Goal: Task Accomplishment & Management: Manage account settings

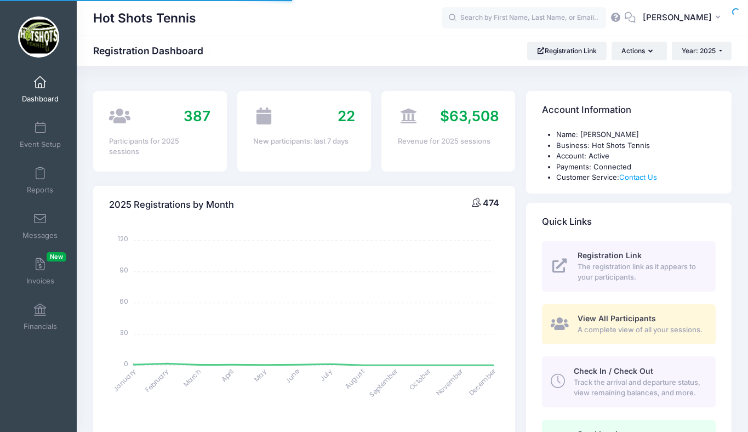
select select
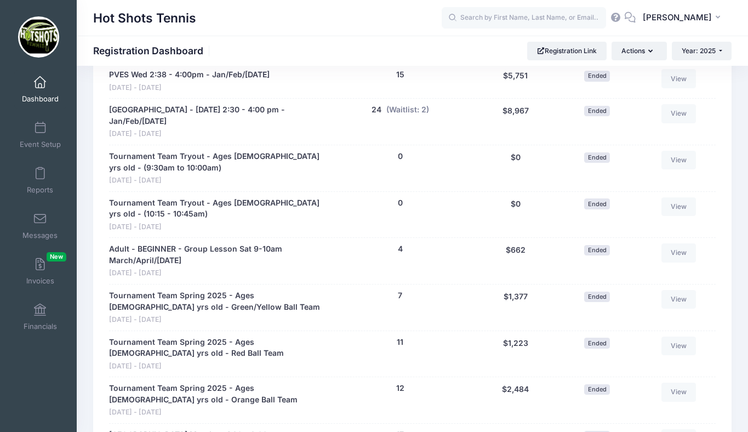
scroll to position [1261, 0]
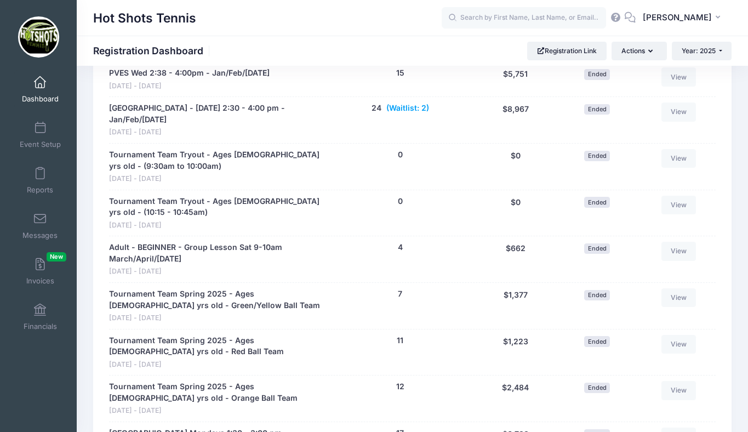
click at [414, 114] on button "(Waitlist: 2)" at bounding box center [407, 109] width 43 height 12
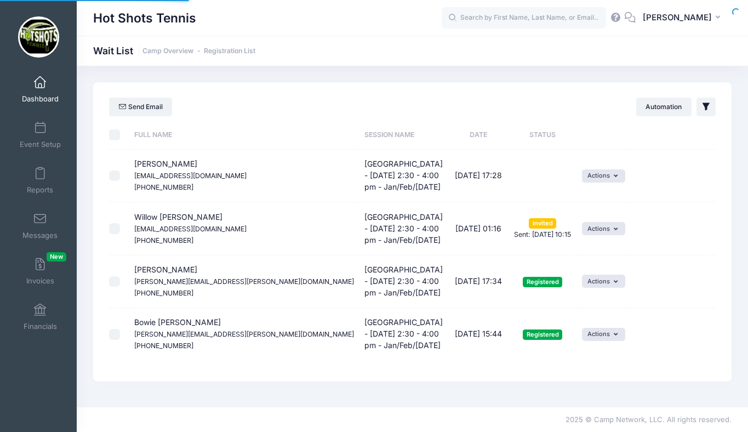
select select "50"
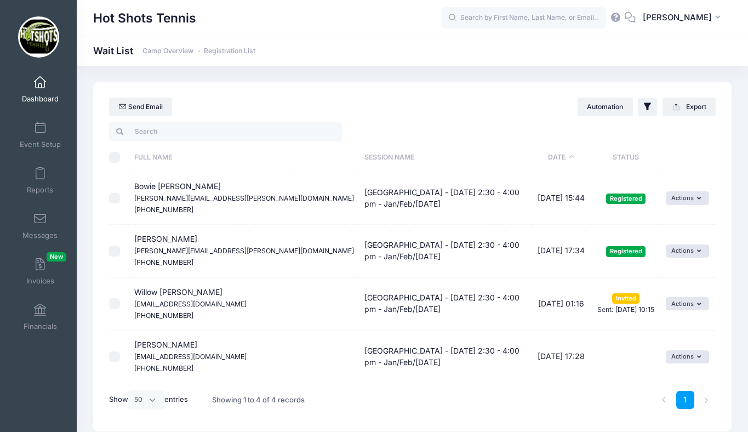
click at [40, 86] on span at bounding box center [40, 83] width 0 height 12
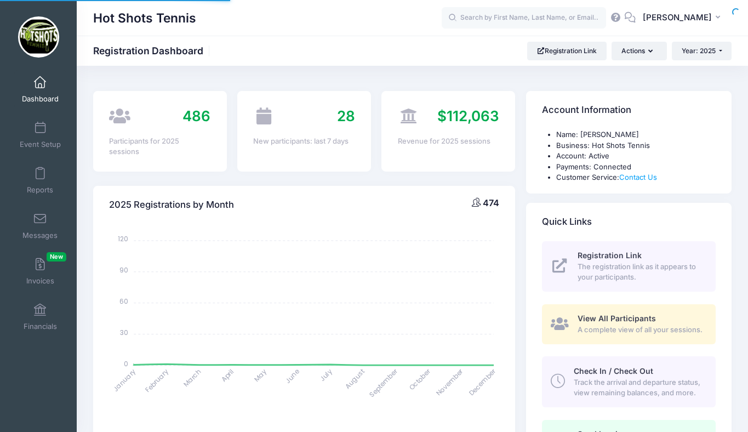
select select
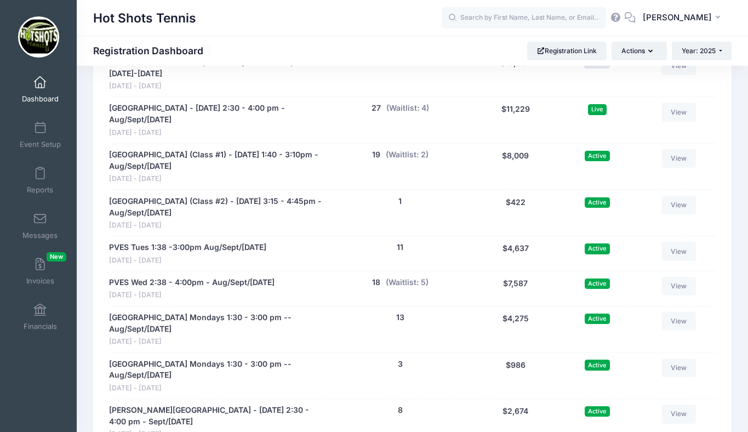
scroll to position [2186, 0]
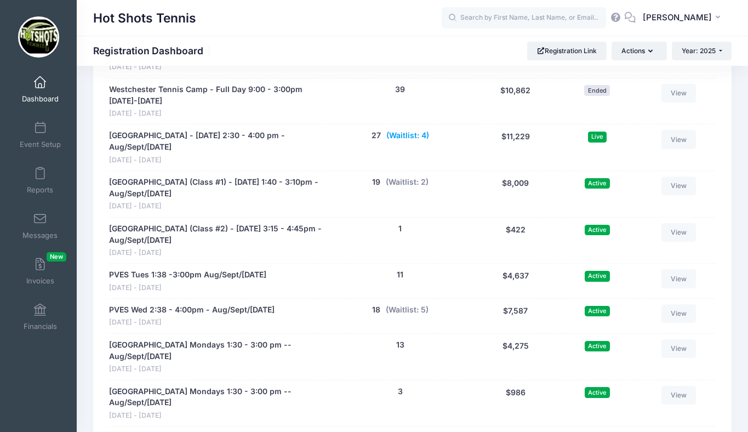
click at [410, 141] on button "(Waitlist: 4)" at bounding box center [407, 136] width 43 height 12
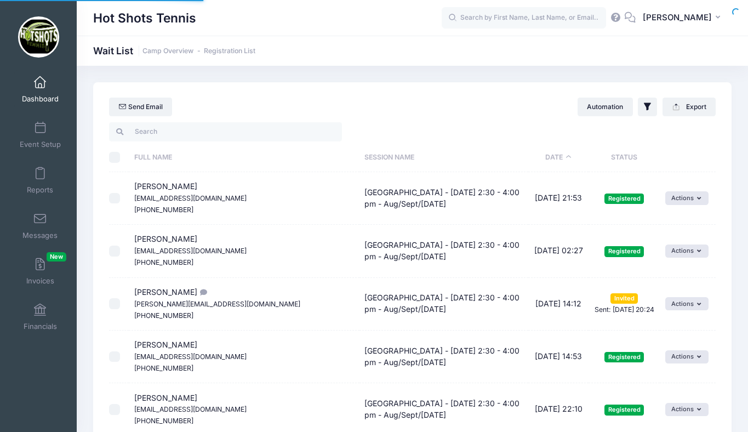
select select "50"
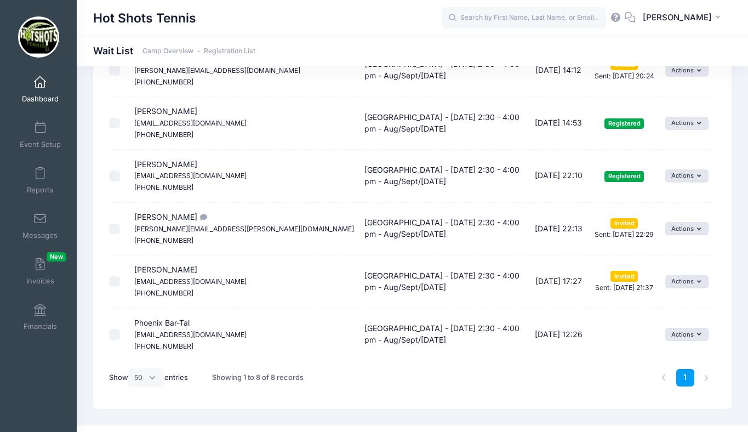
scroll to position [234, 0]
click at [680, 335] on button "Actions" at bounding box center [686, 333] width 43 height 13
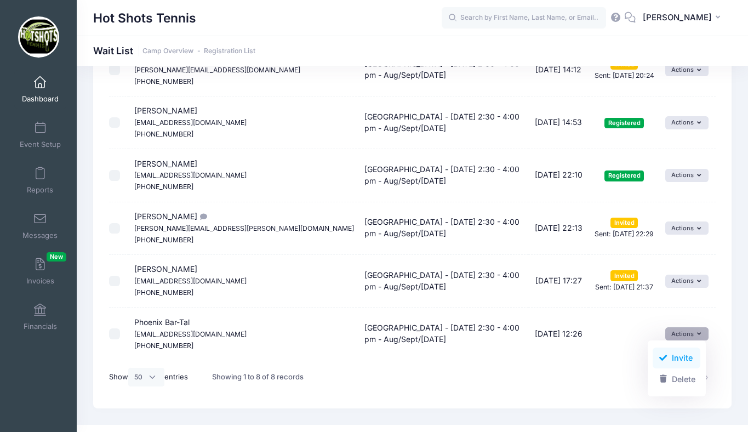
click at [675, 356] on link "Invite" at bounding box center [677, 358] width 48 height 21
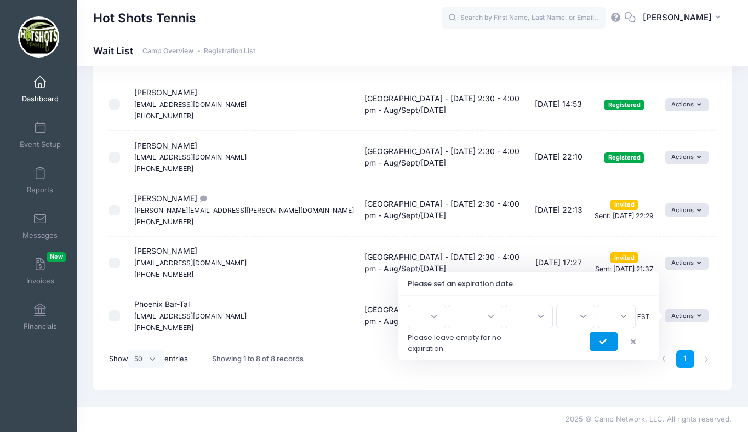
click at [602, 338] on button "submit" at bounding box center [604, 341] width 28 height 19
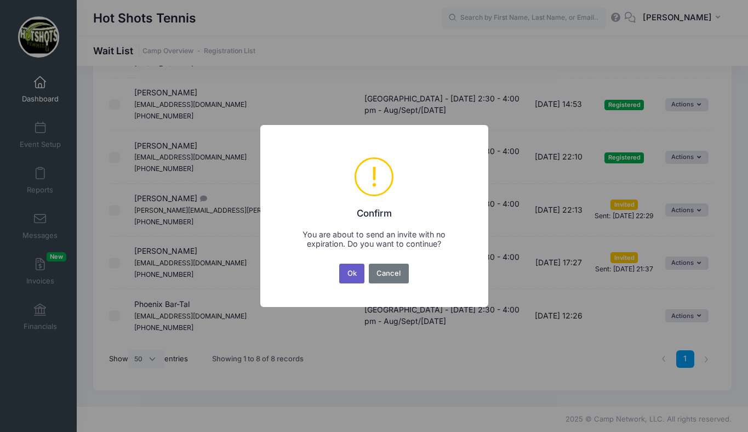
click at [352, 274] on button "Ok" at bounding box center [351, 274] width 25 height 20
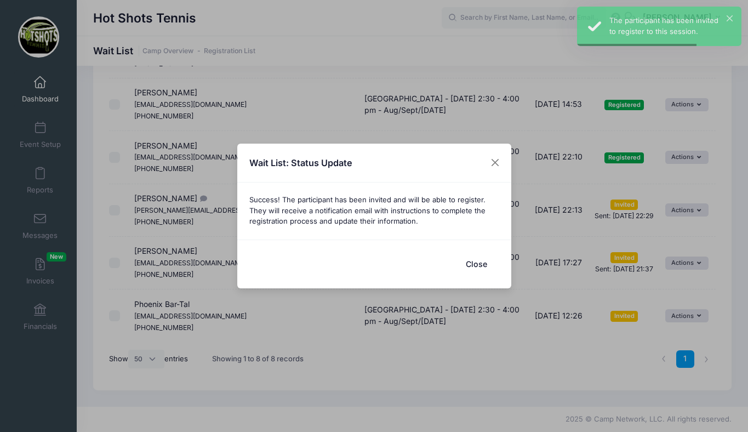
click at [472, 261] on button "Close" at bounding box center [477, 264] width 44 height 24
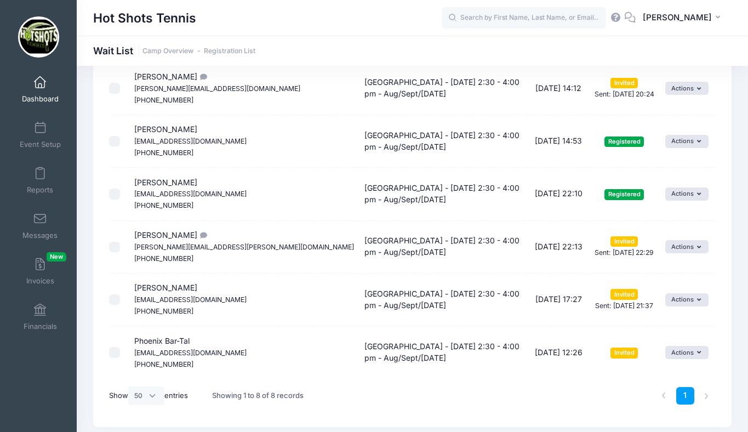
scroll to position [220, 0]
